Goal: Task Accomplishment & Management: Manage account settings

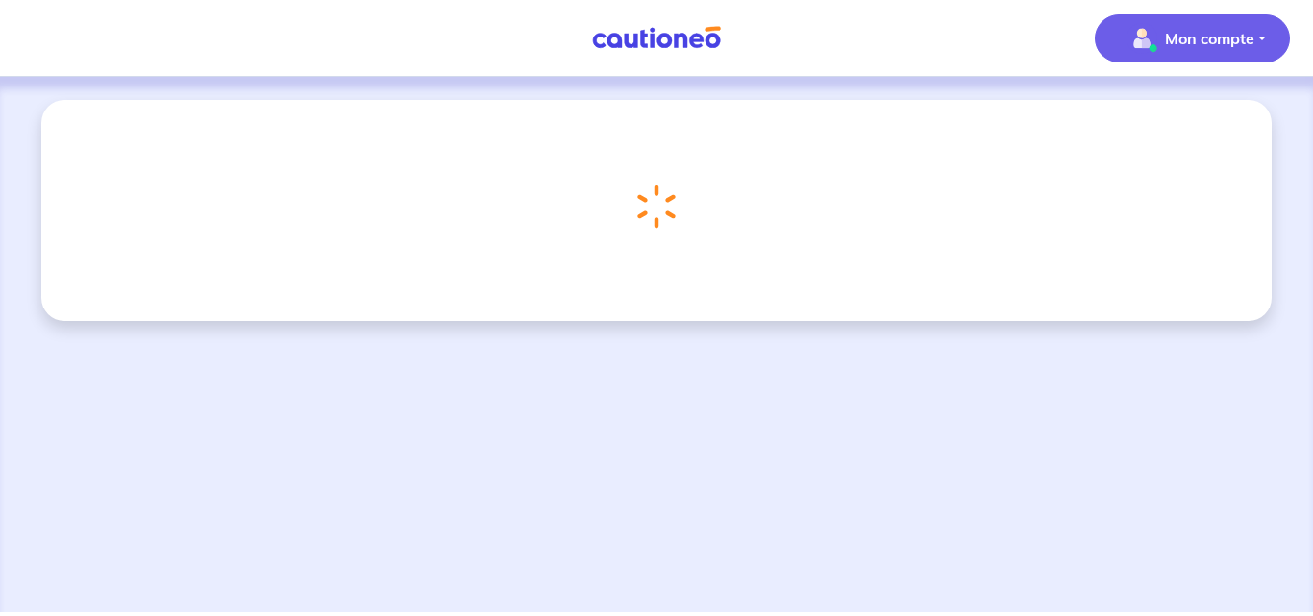
click at [1207, 40] on p "Mon compte" at bounding box center [1209, 38] width 89 height 23
click at [1170, 121] on link "Mes informations" at bounding box center [1173, 119] width 155 height 31
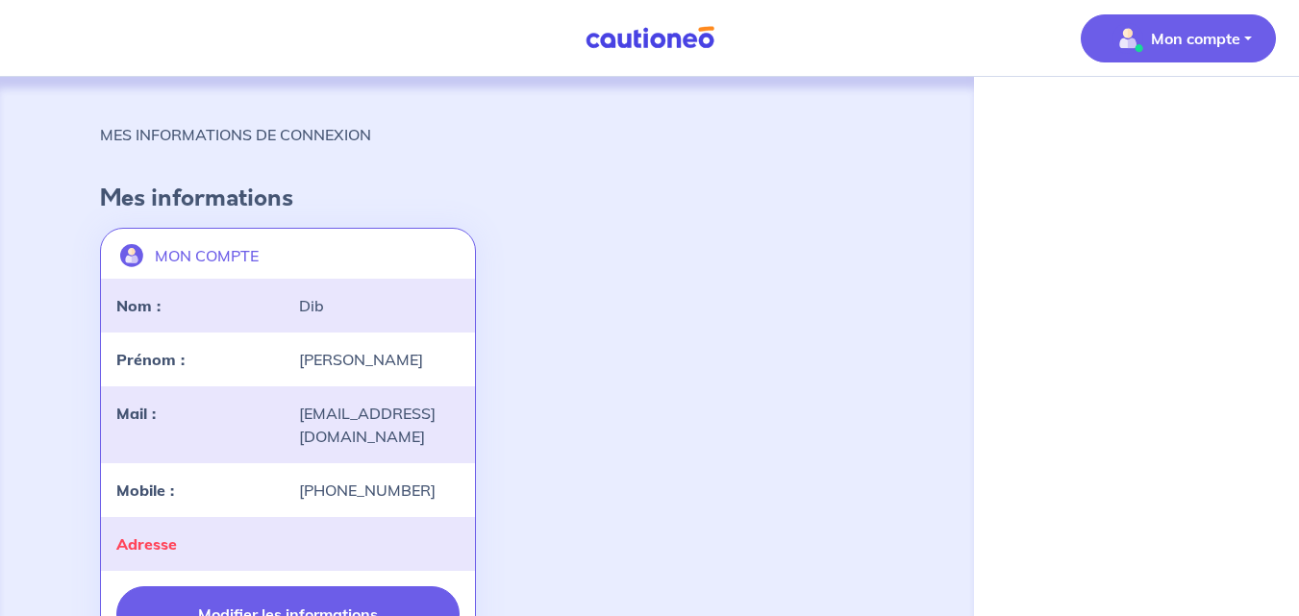
click at [229, 586] on button "Modifier les informations" at bounding box center [287, 614] width 343 height 56
select select "FR"
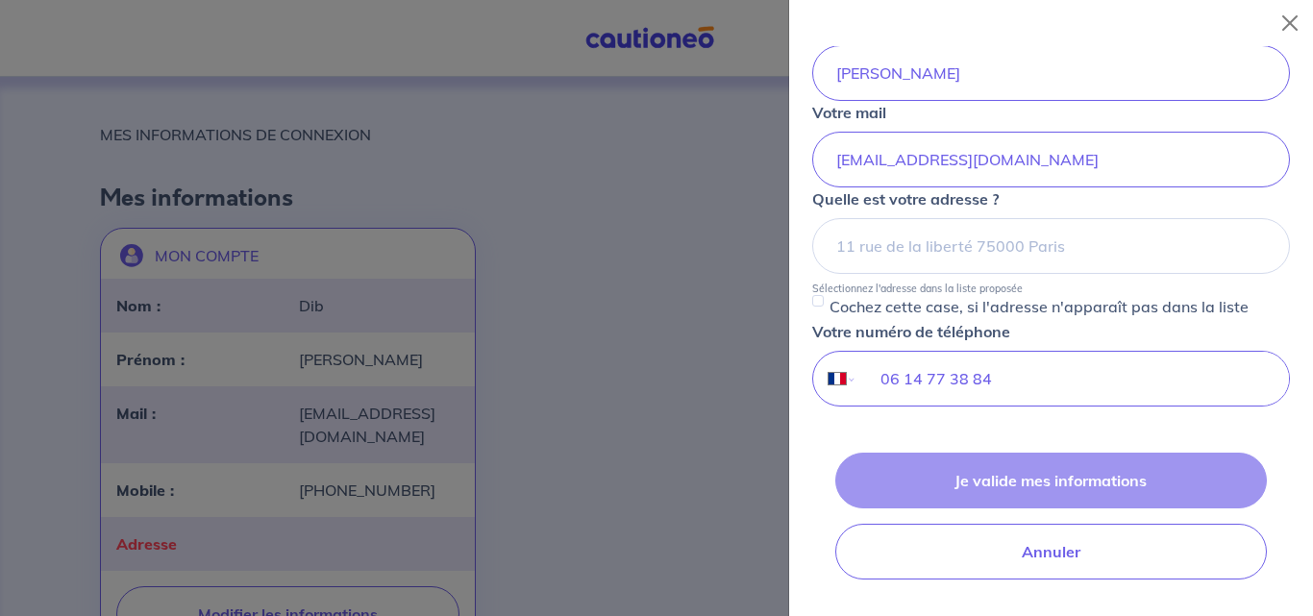
scroll to position [258, 0]
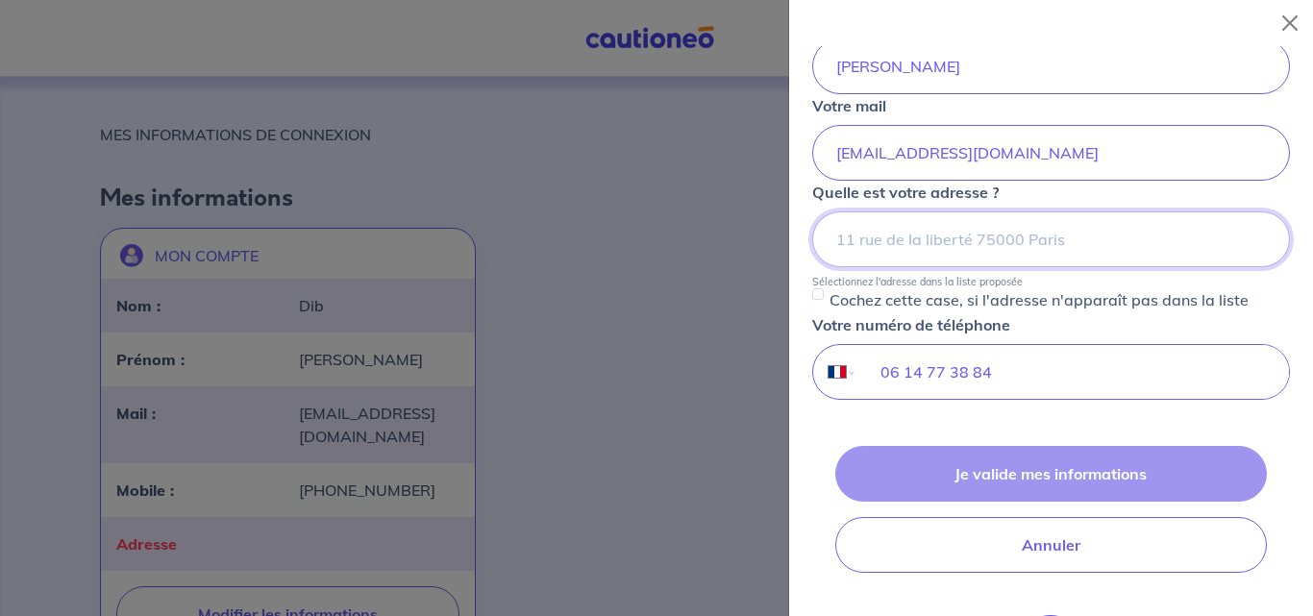
click at [893, 245] on input at bounding box center [1051, 239] width 478 height 56
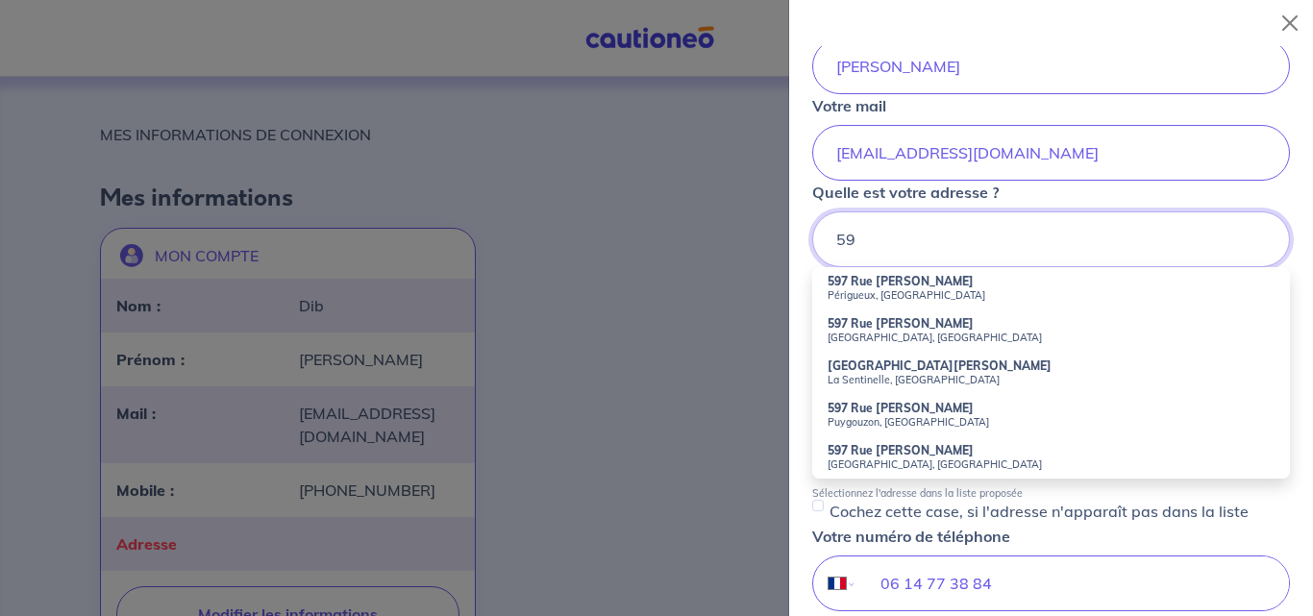
type input "5"
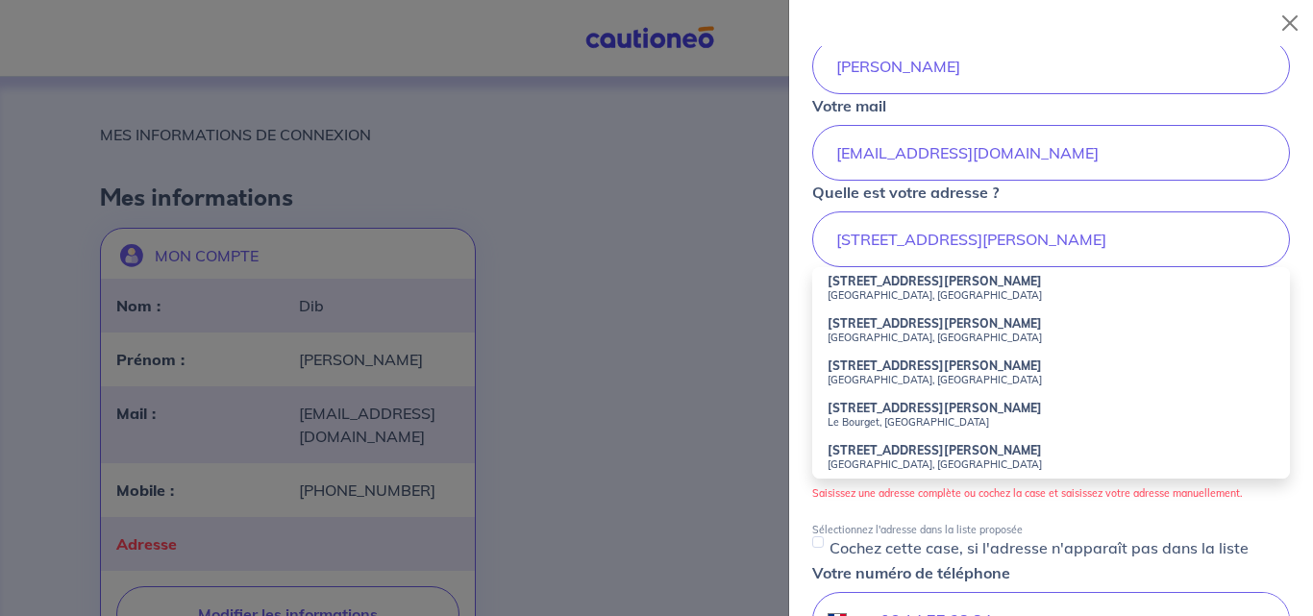
click at [865, 420] on small "Le Bourget, France" at bounding box center [1051, 421] width 447 height 13
type input "38 Avenue Jean Jaurès, Le Bourget, France"
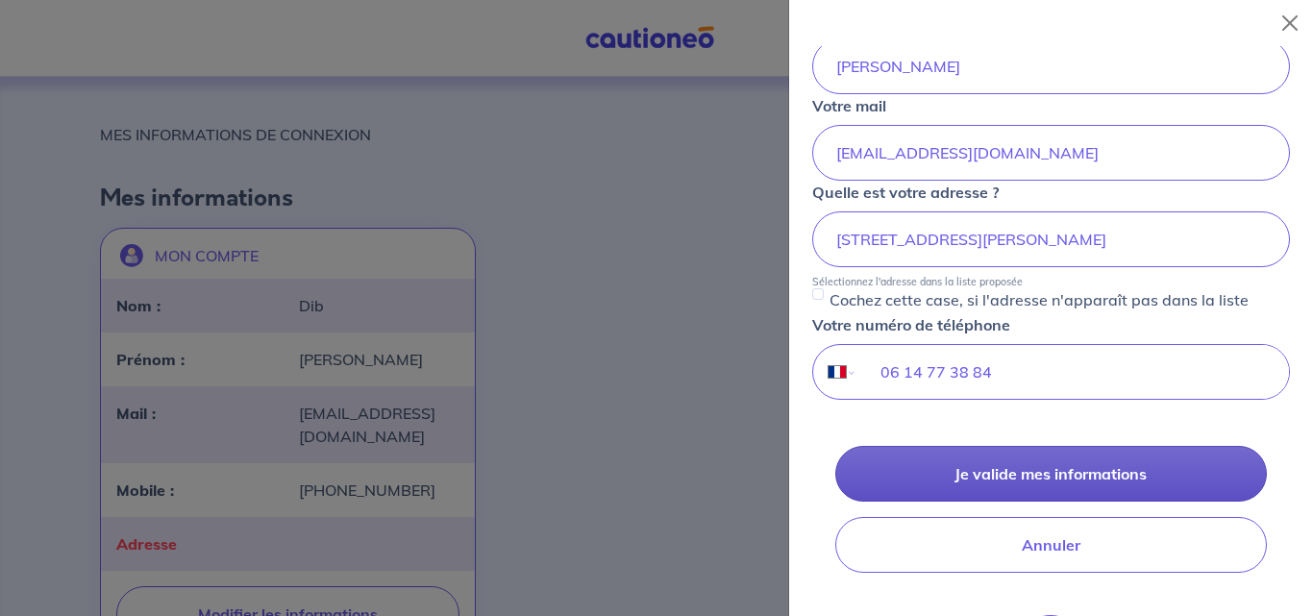
click at [995, 483] on button "Je valide mes informations" at bounding box center [1051, 474] width 432 height 56
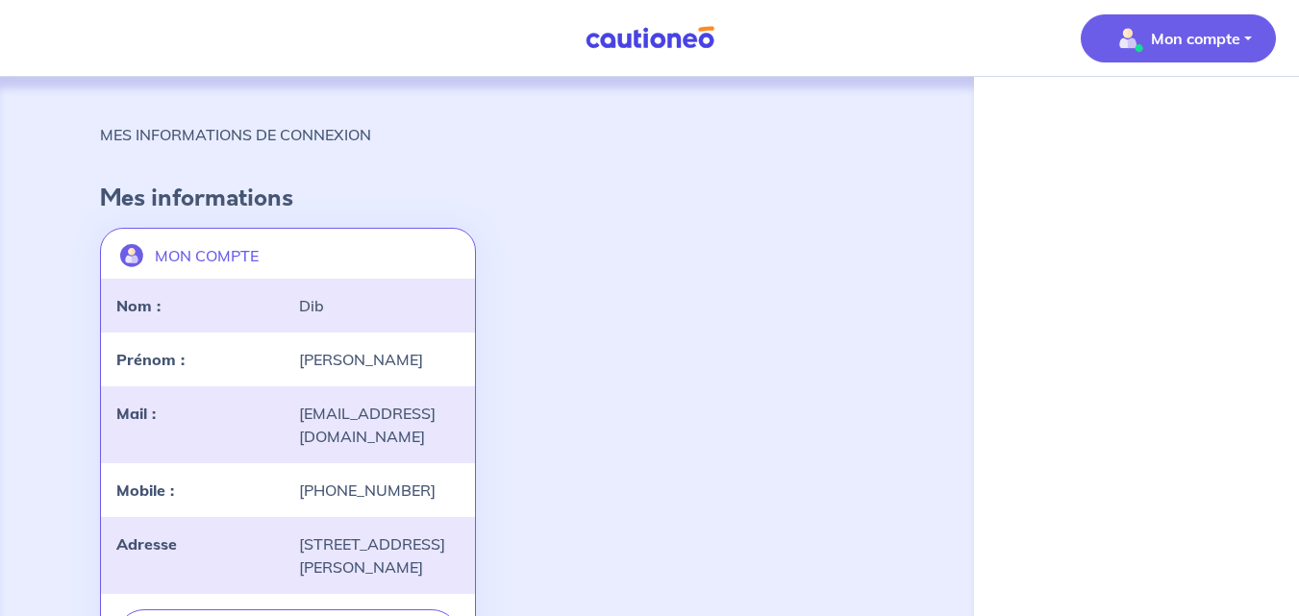
click at [1278, 107] on div "Mon compte Me déconnecter MES INFORMATIONS DE CONNEXION Mes informations MON CO…" at bounding box center [649, 391] width 1299 height 782
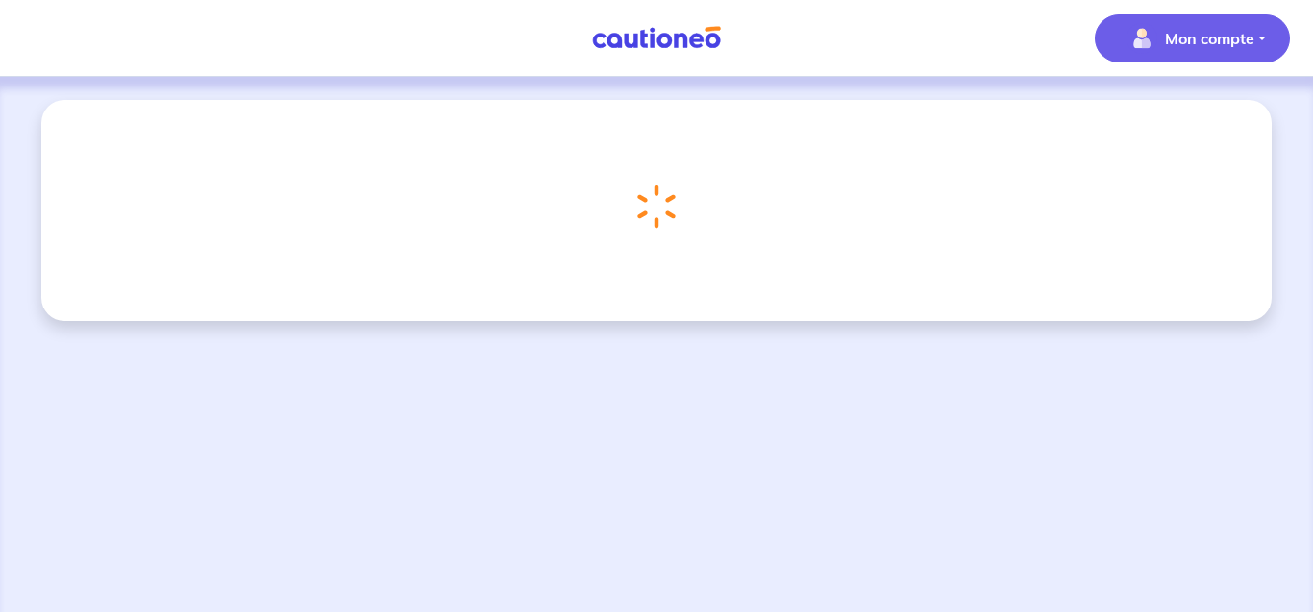
click at [1224, 54] on button "Mon compte" at bounding box center [1192, 38] width 195 height 48
click at [714, 327] on div "Chargement..." at bounding box center [656, 344] width 1313 height 535
click at [1179, 35] on p "Mon compte" at bounding box center [1209, 38] width 89 height 23
click at [1143, 162] on link "Me déconnecter" at bounding box center [1173, 165] width 155 height 31
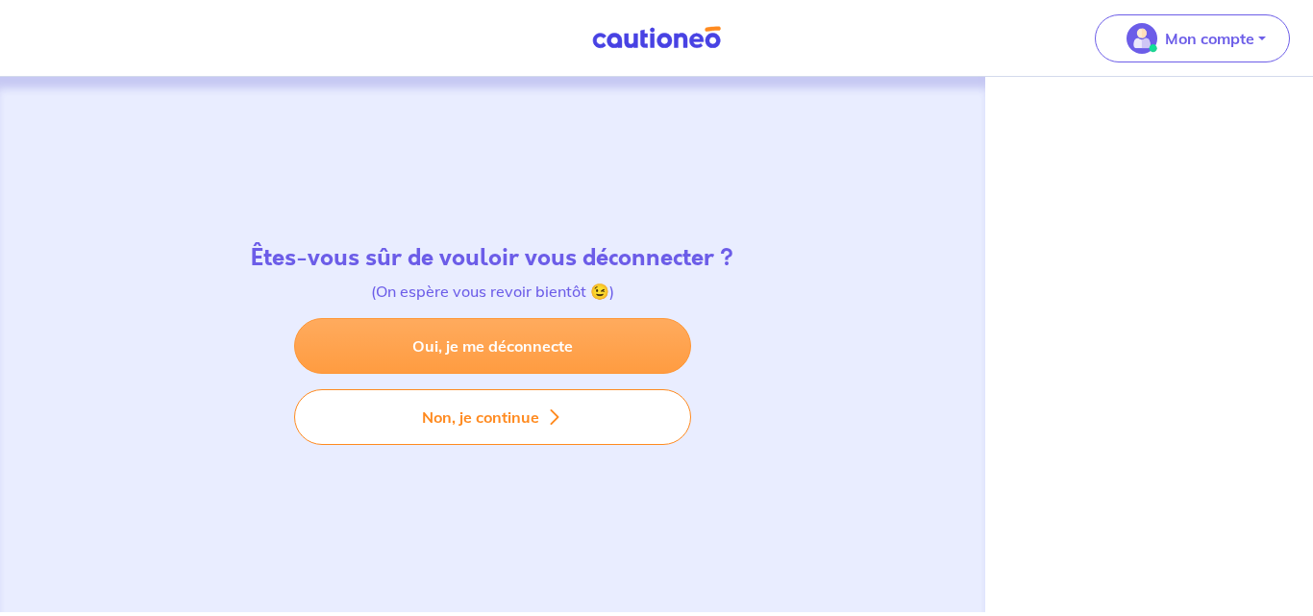
click at [538, 348] on link "Oui, je me déconnecte" at bounding box center [492, 346] width 397 height 56
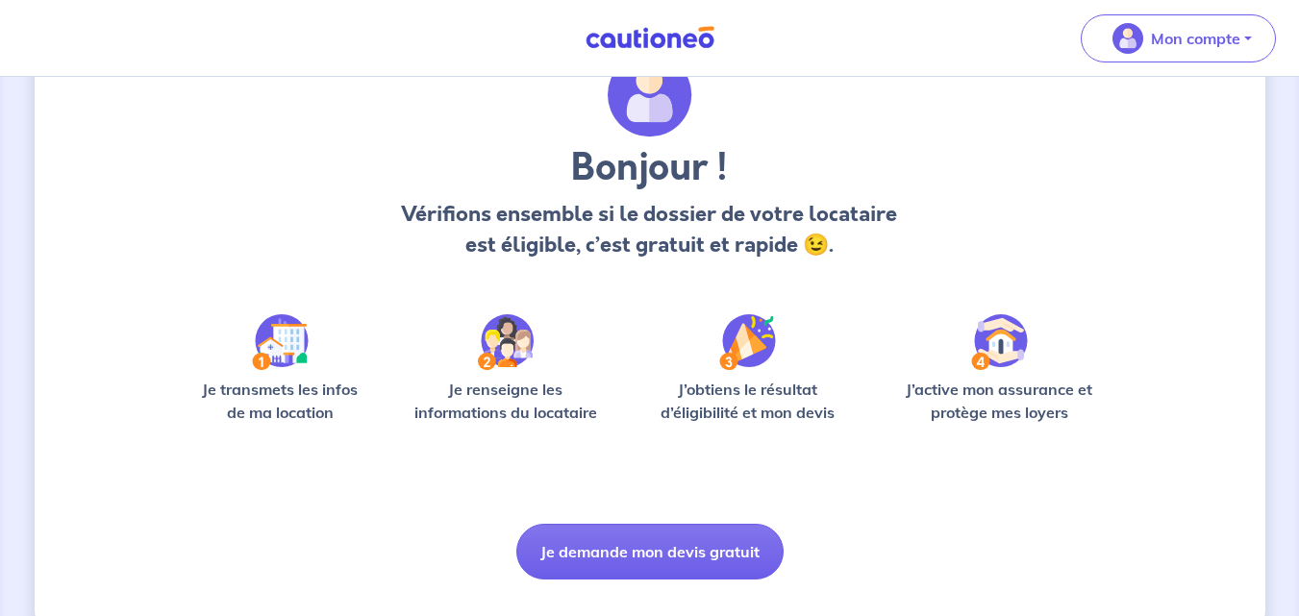
scroll to position [134, 0]
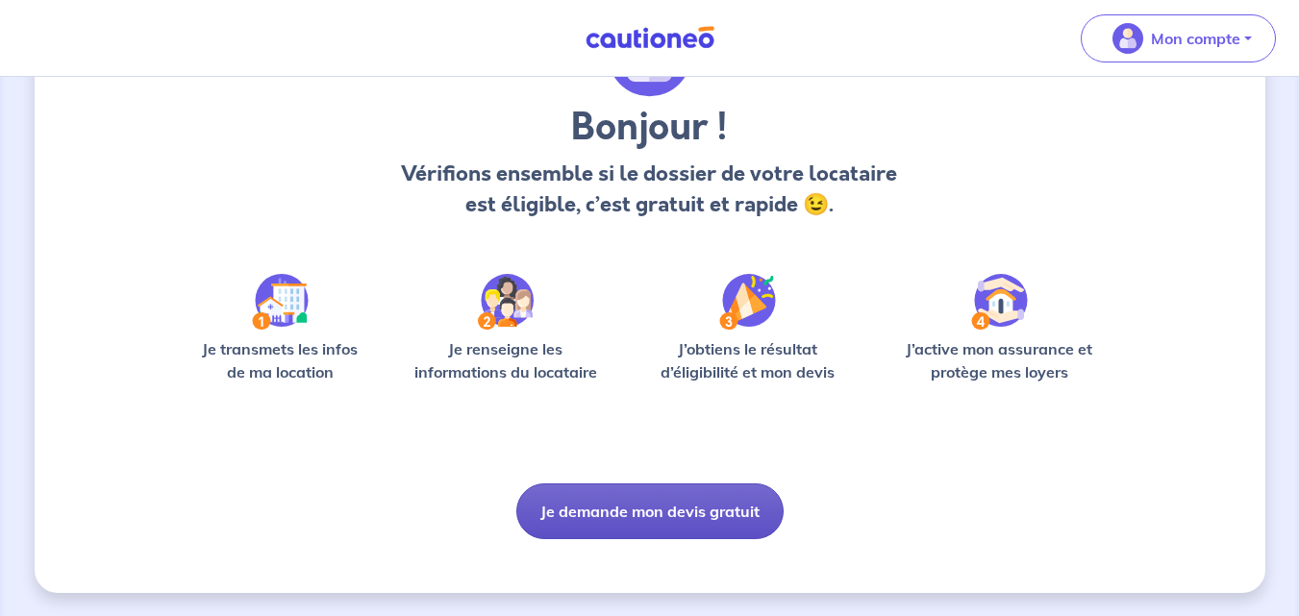
click at [615, 520] on button "Je demande mon devis gratuit" at bounding box center [649, 512] width 267 height 56
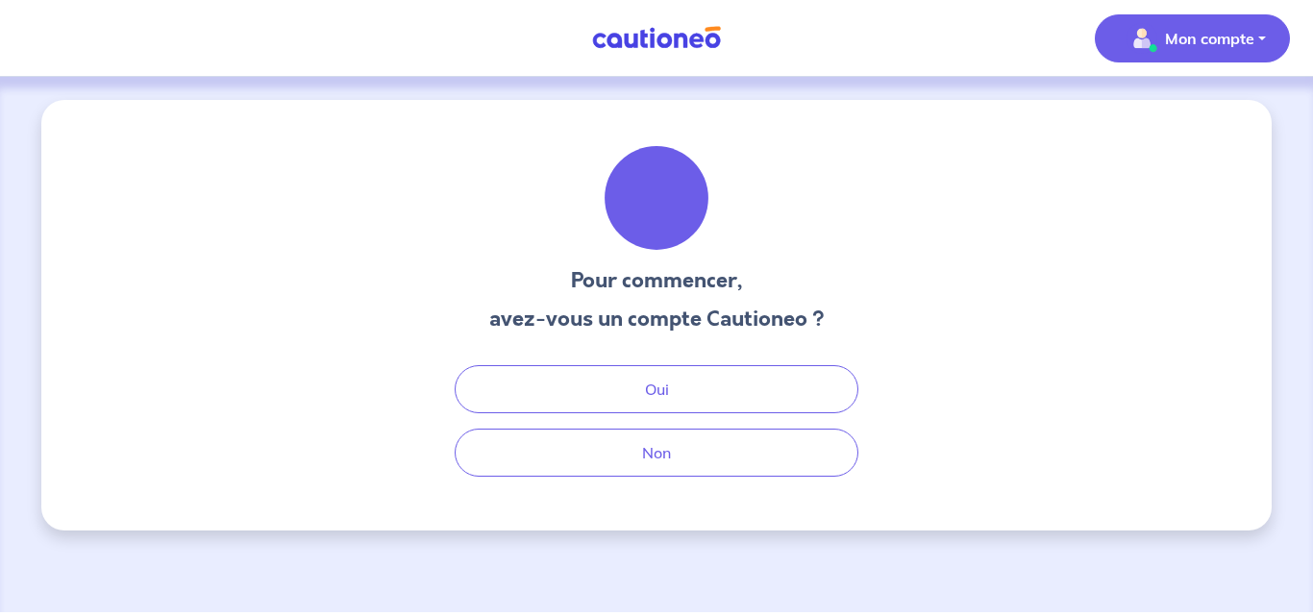
click at [659, 428] on div "Oui Non" at bounding box center [656, 421] width 461 height 112
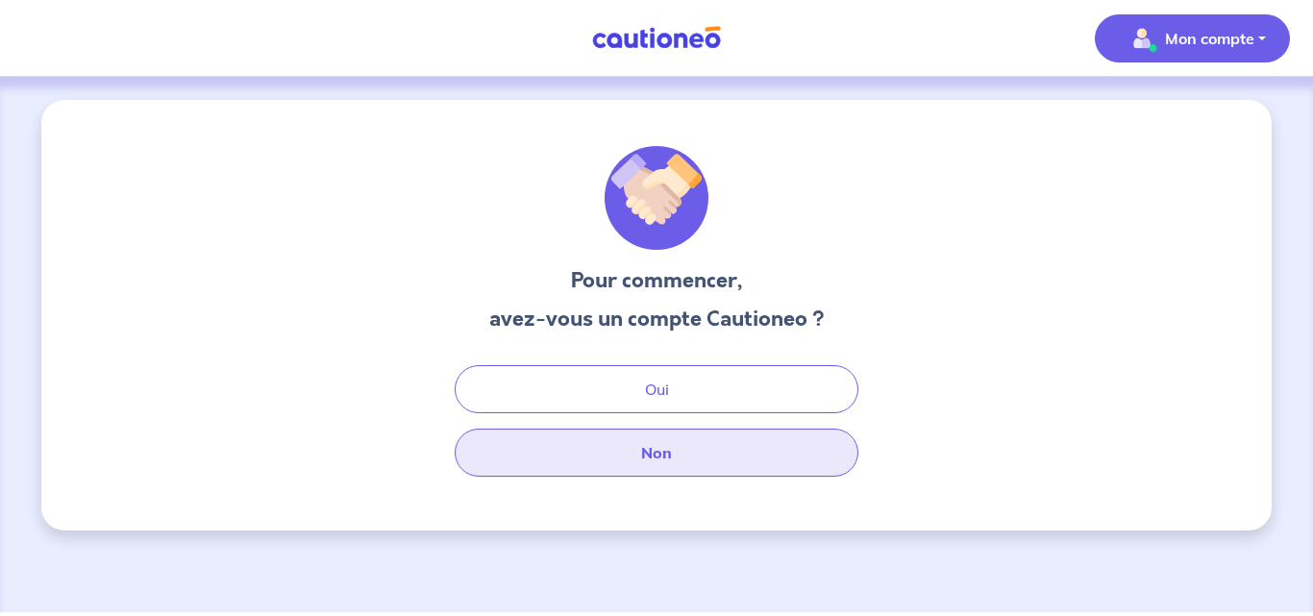
click at [659, 437] on button "Non" at bounding box center [657, 453] width 404 height 48
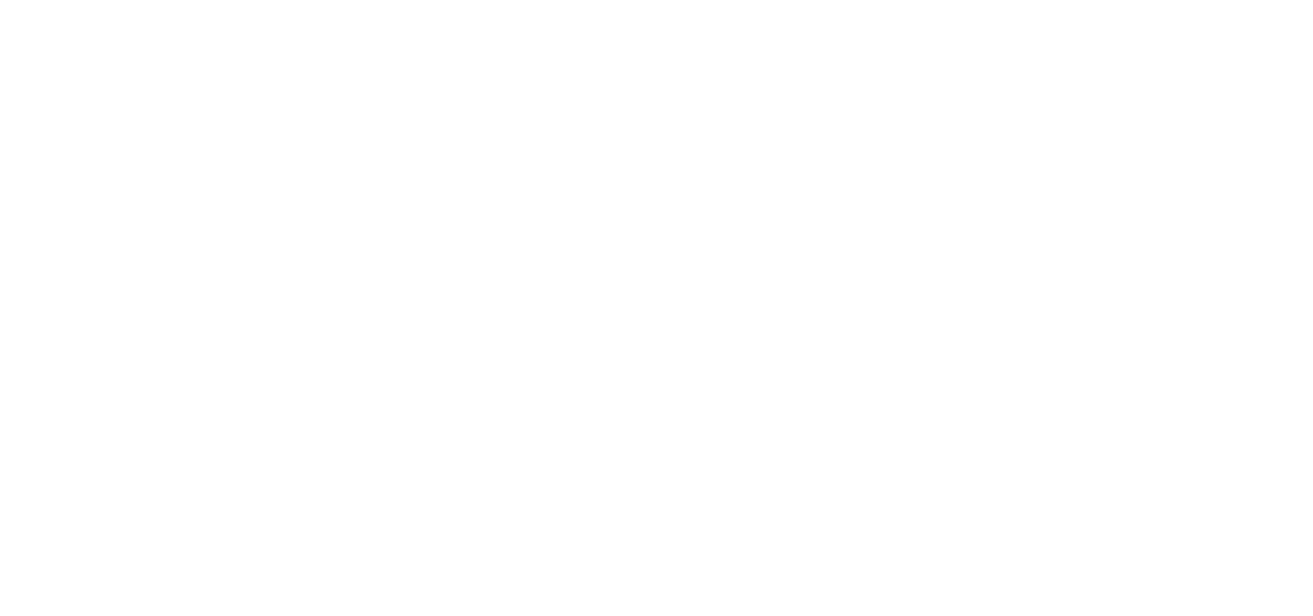
select select "FR"
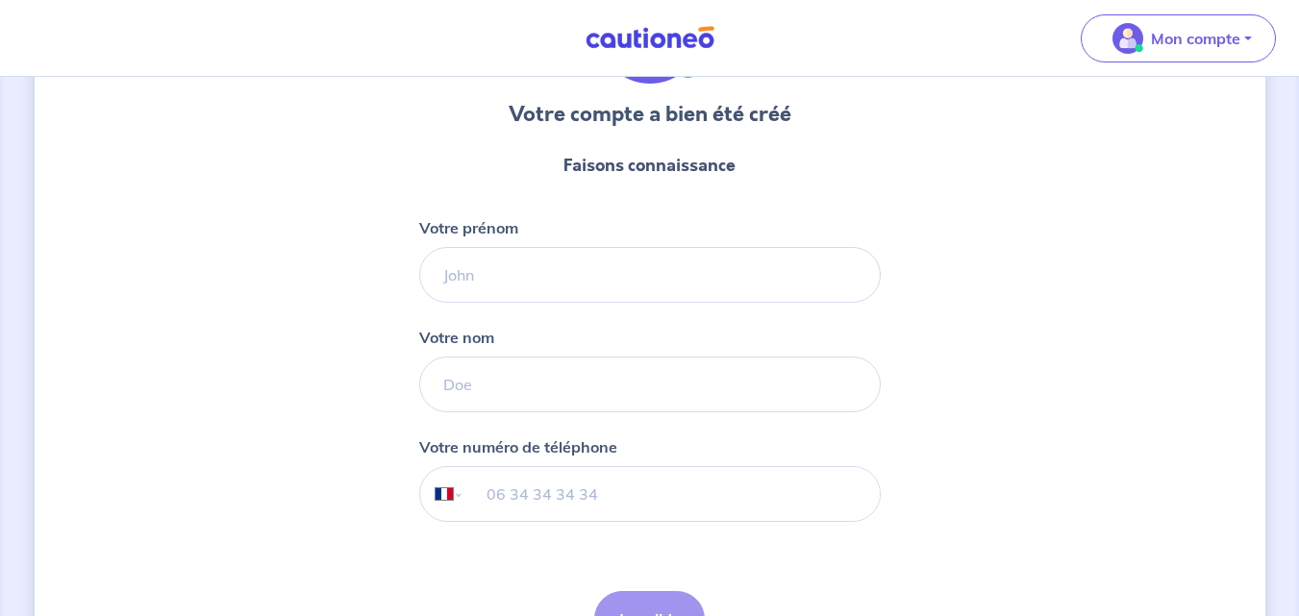
scroll to position [169, 0]
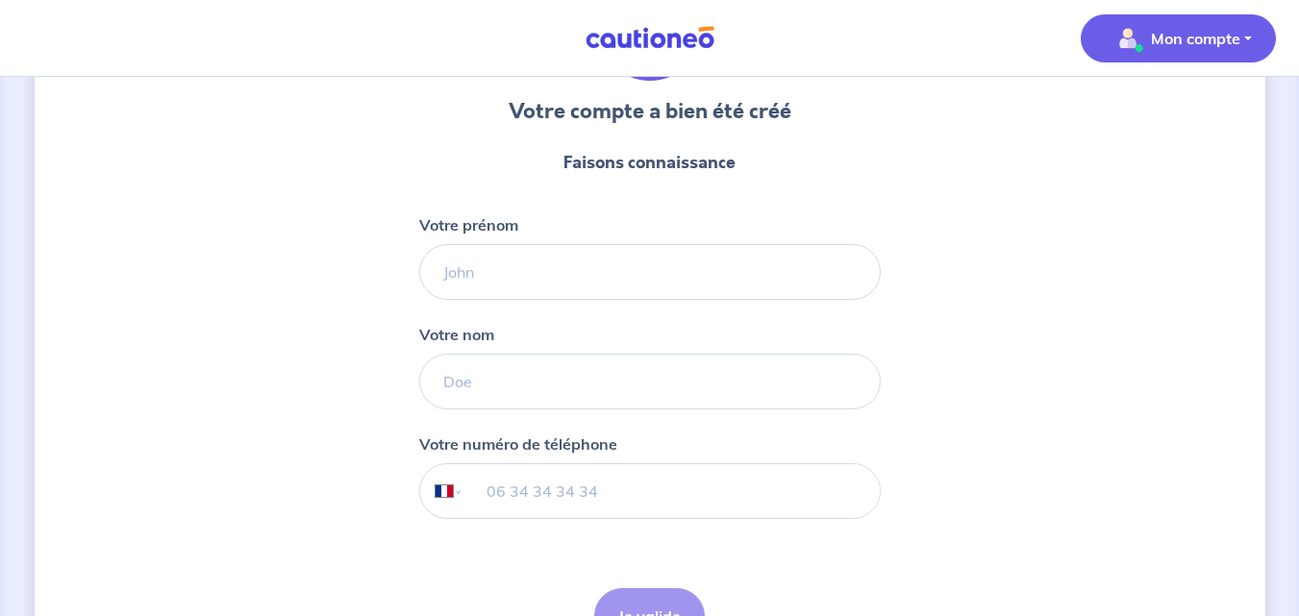
click at [1233, 44] on p "Mon compte" at bounding box center [1195, 38] width 89 height 23
click at [1169, 160] on link "Me déconnecter" at bounding box center [1158, 165] width 155 height 31
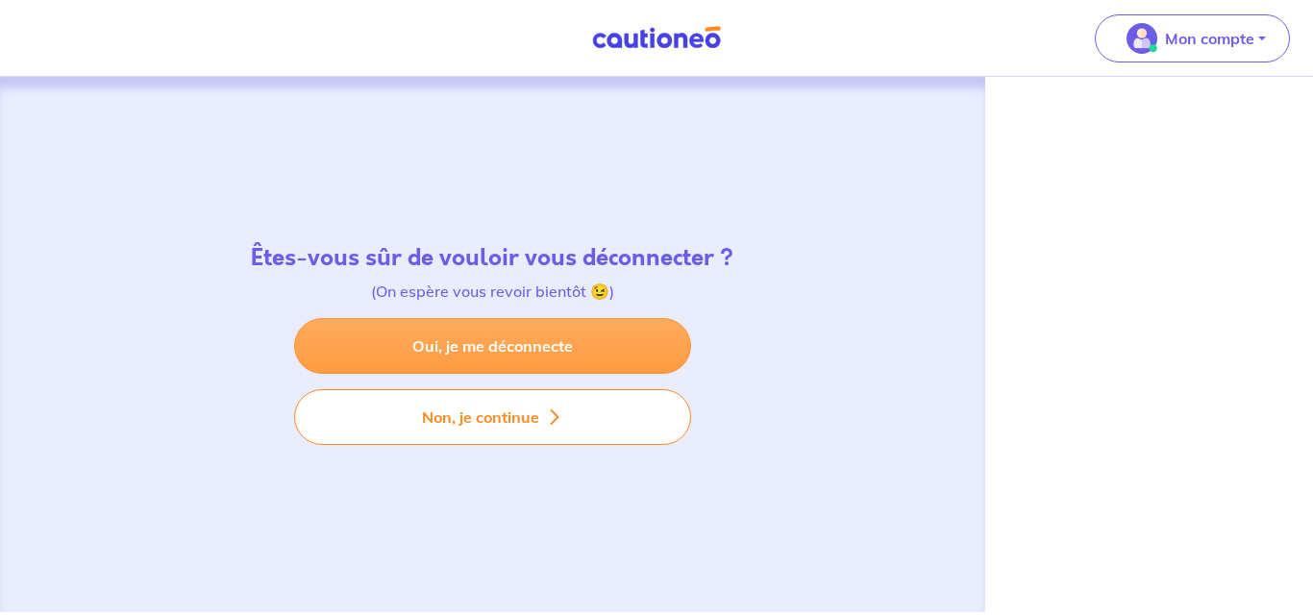
click at [607, 353] on link "Oui, je me déconnecte" at bounding box center [492, 346] width 397 height 56
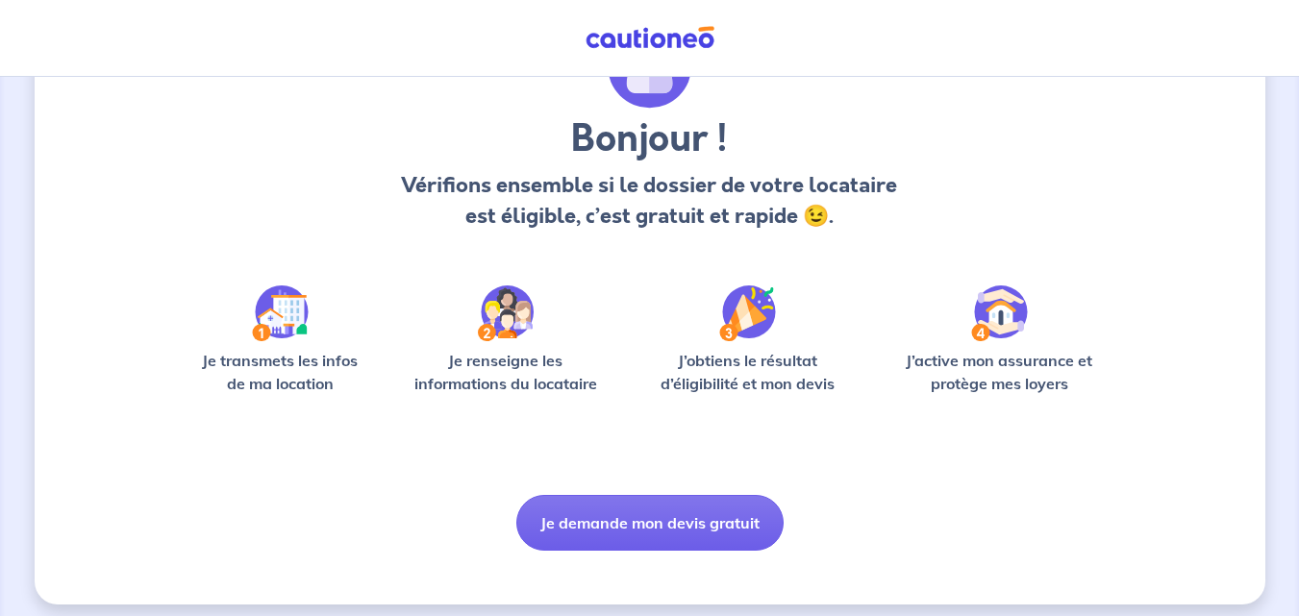
scroll to position [134, 0]
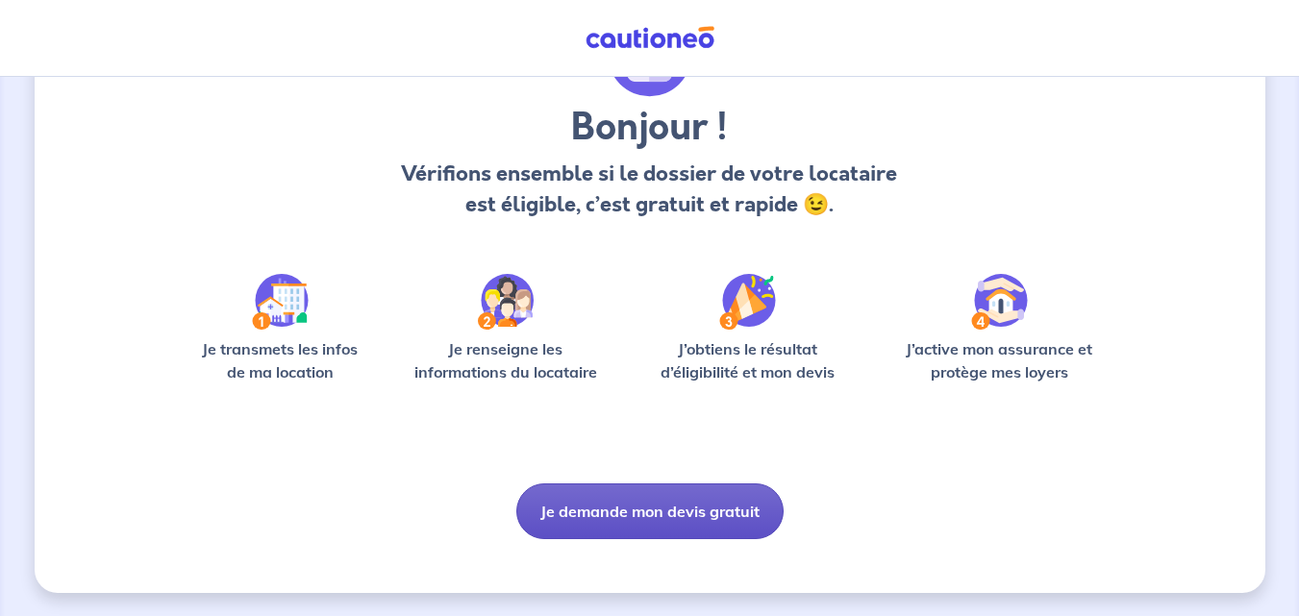
click at [604, 513] on button "Je demande mon devis gratuit" at bounding box center [649, 512] width 267 height 56
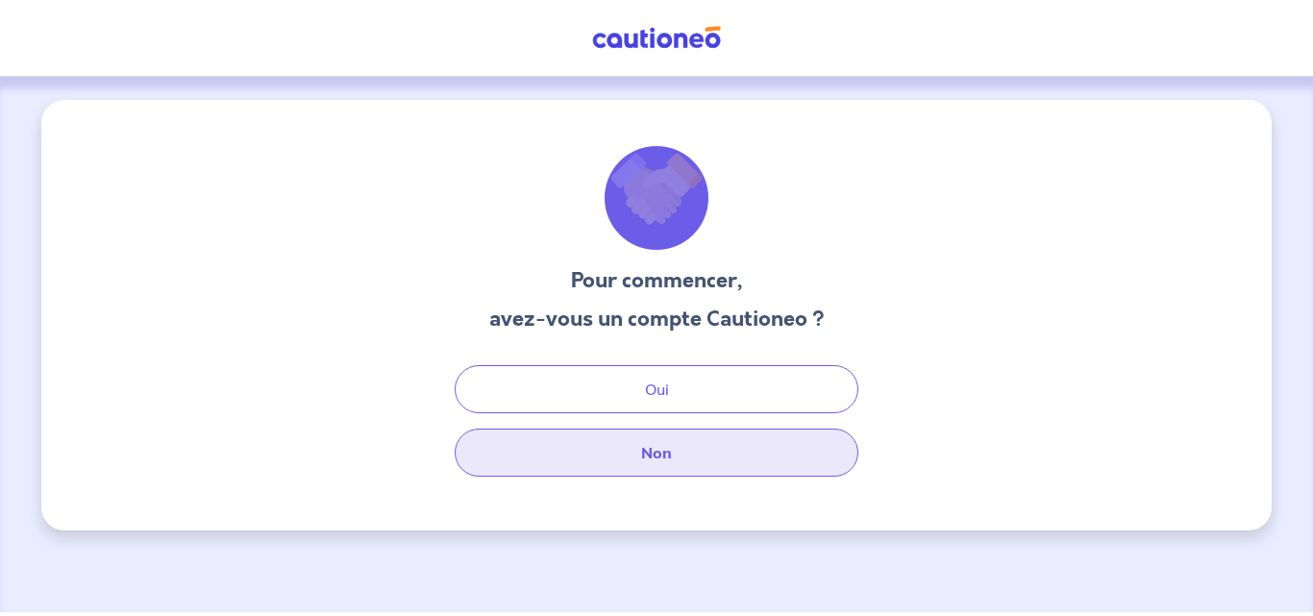
click at [649, 451] on button "Non" at bounding box center [657, 453] width 404 height 48
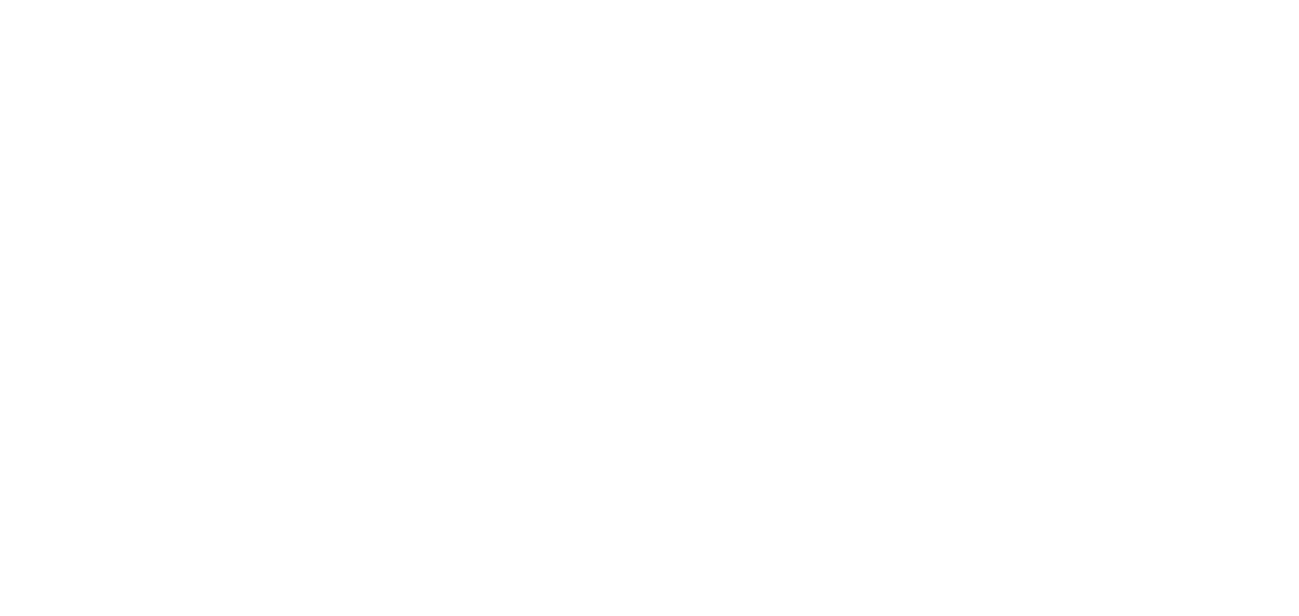
select select "FR"
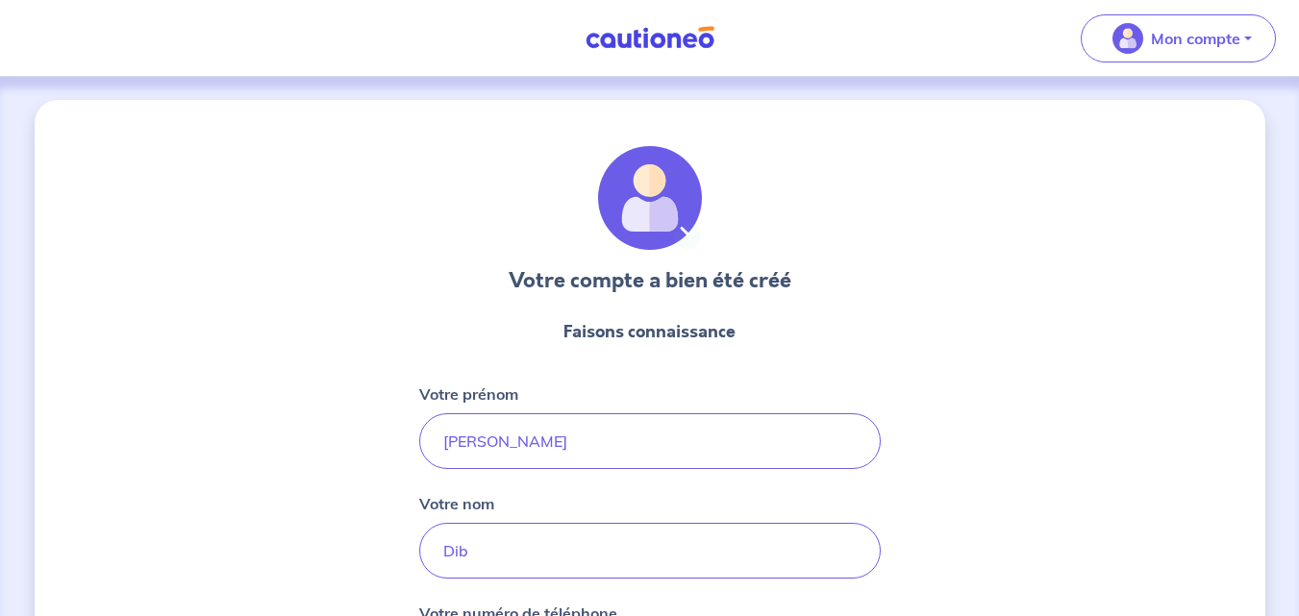
drag, startPoint x: 1294, startPoint y: 297, endPoint x: 1312, endPoint y: 385, distance: 90.3
click at [1299, 385] on html "Mon compte Me déconnecter Votre compte a bien été créé Faisons connaissance Vot…" at bounding box center [649, 453] width 1299 height 906
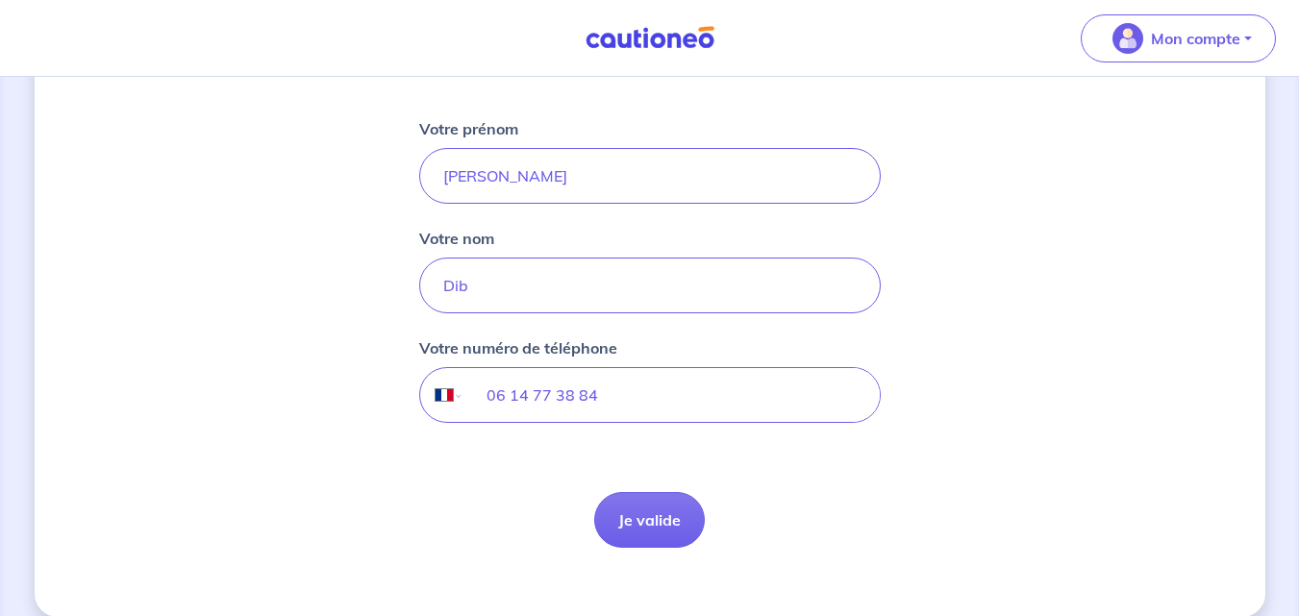
scroll to position [289, 0]
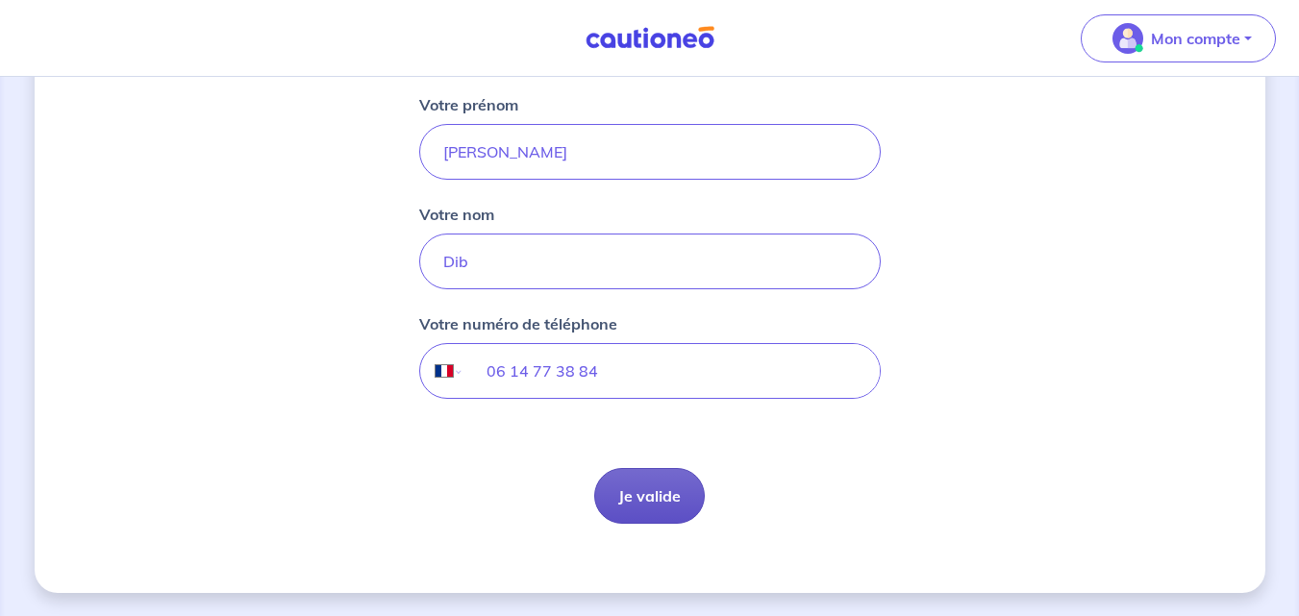
click at [659, 482] on button "Je valide" at bounding box center [649, 496] width 111 height 56
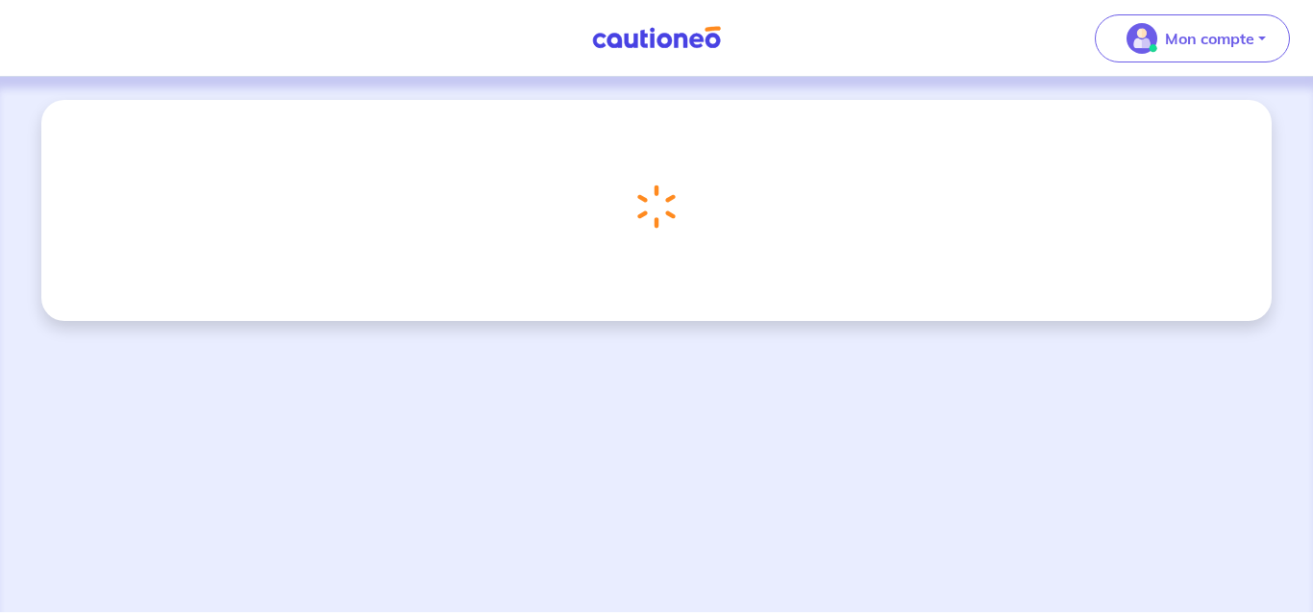
click at [672, 453] on div "Chargement..." at bounding box center [656, 344] width 1313 height 535
click at [605, 393] on div "Chargement..." at bounding box center [656, 344] width 1313 height 535
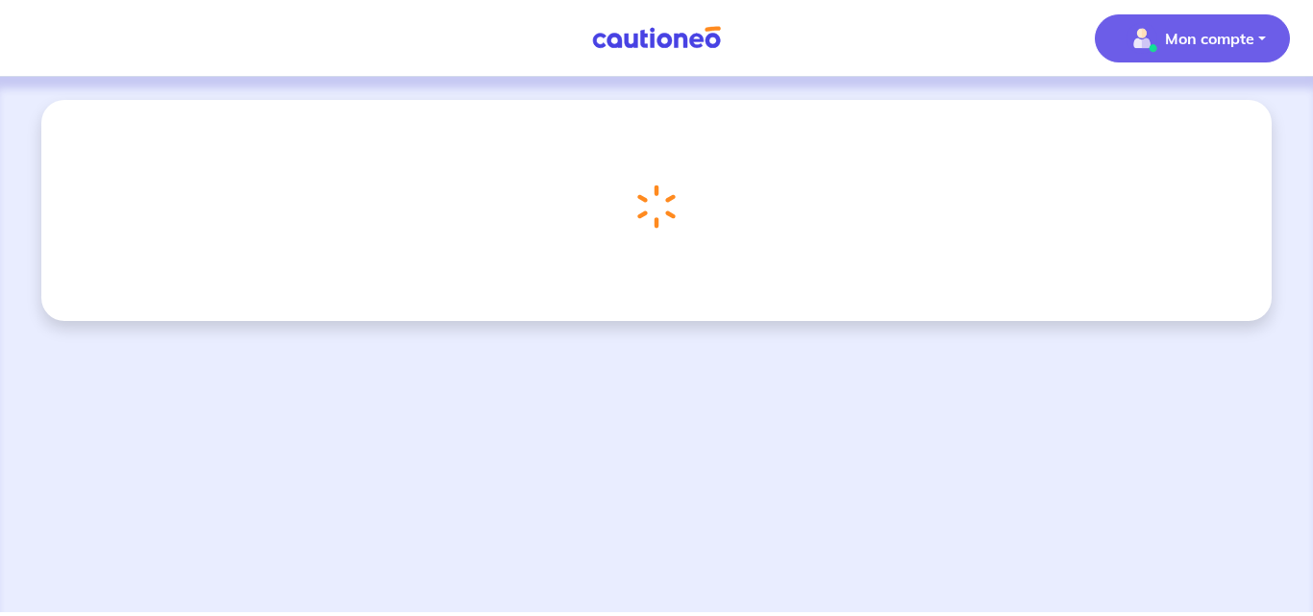
click at [1203, 28] on p "Mon compte" at bounding box center [1209, 38] width 89 height 23
click at [874, 355] on div "Chargement..." at bounding box center [656, 344] width 1313 height 535
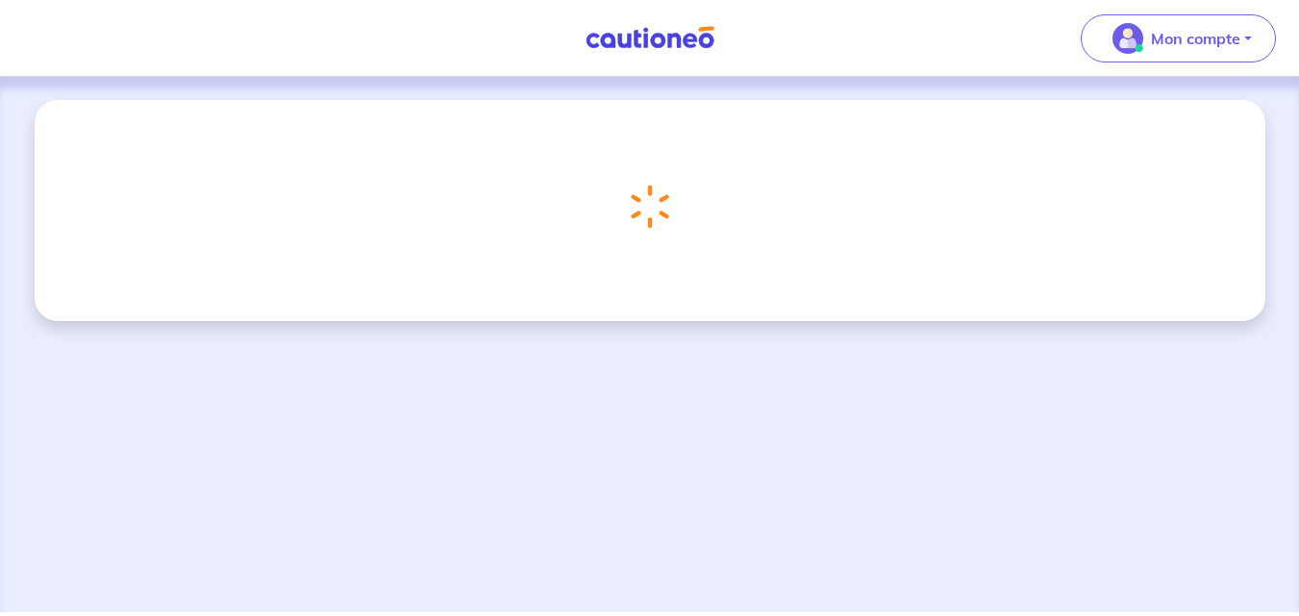
select select "FR"
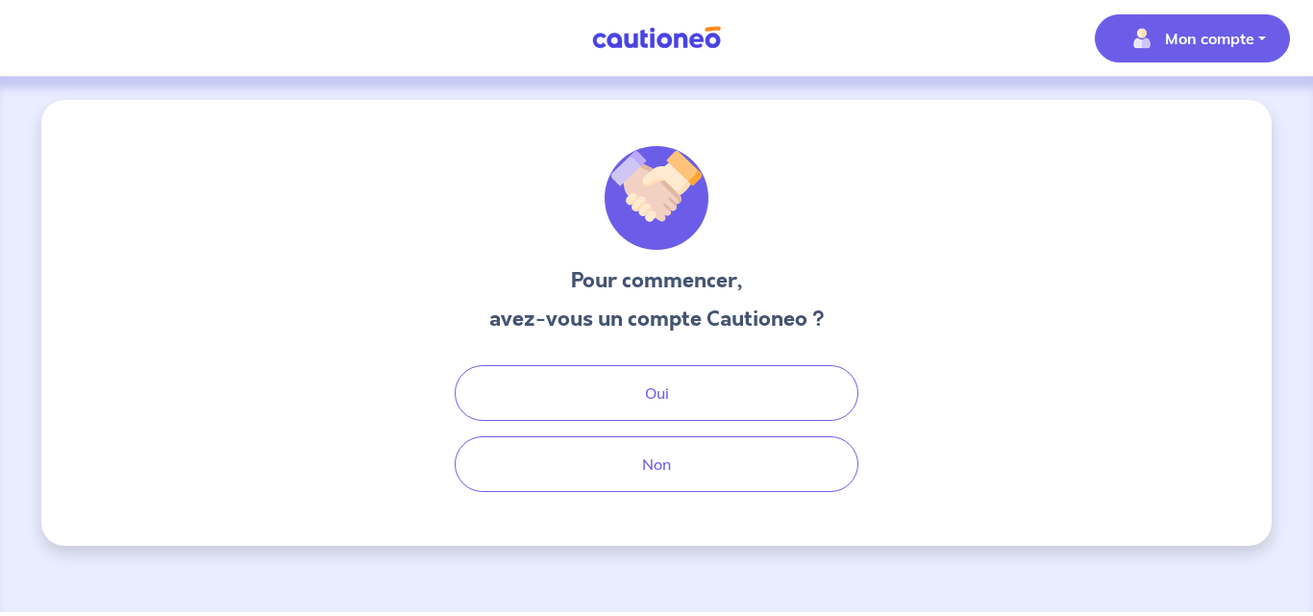
click at [1166, 64] on div "Mon compte" at bounding box center [1200, 38] width 226 height 79
click at [1177, 55] on button "Mon compte" at bounding box center [1192, 38] width 195 height 48
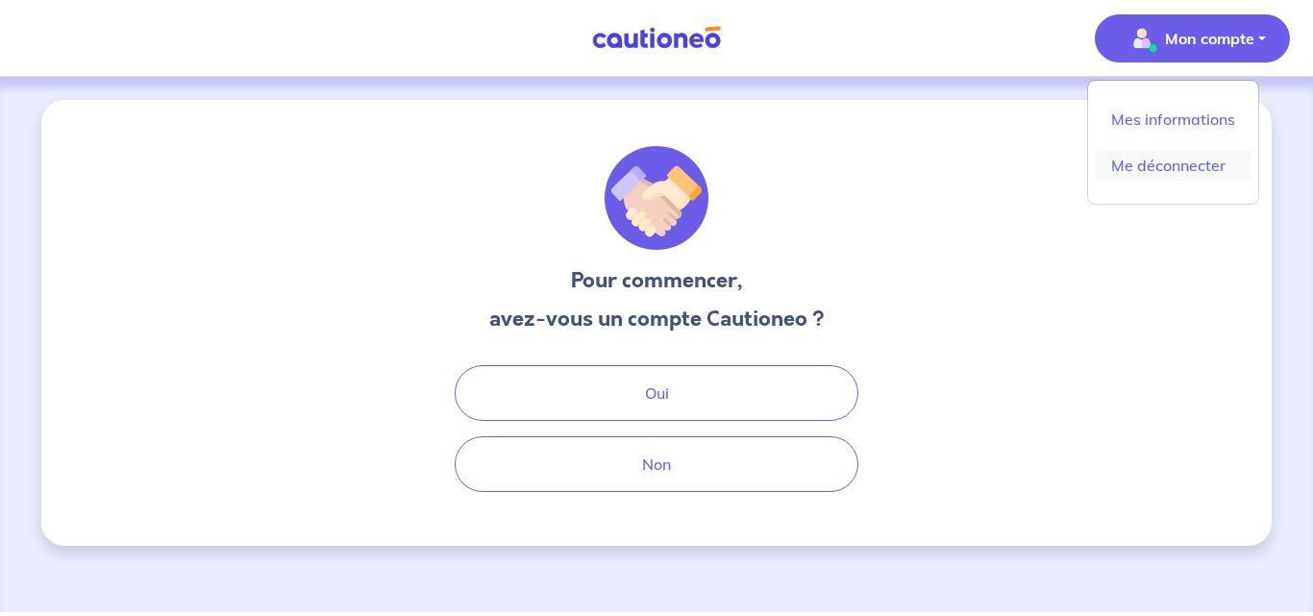
click at [1131, 172] on link "Me déconnecter" at bounding box center [1173, 165] width 155 height 31
